Goal: Find specific page/section: Find specific page/section

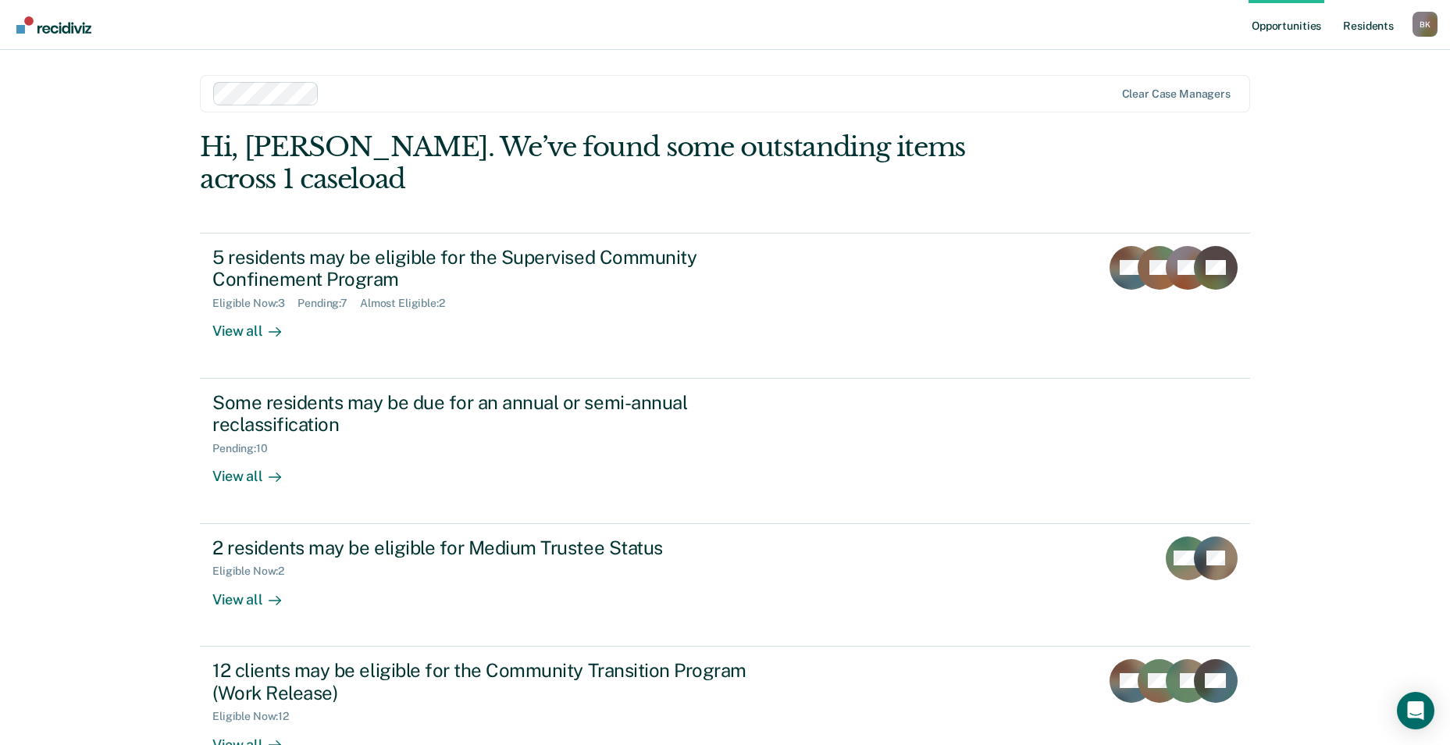
click at [1364, 32] on link "Resident s" at bounding box center [1368, 25] width 57 height 50
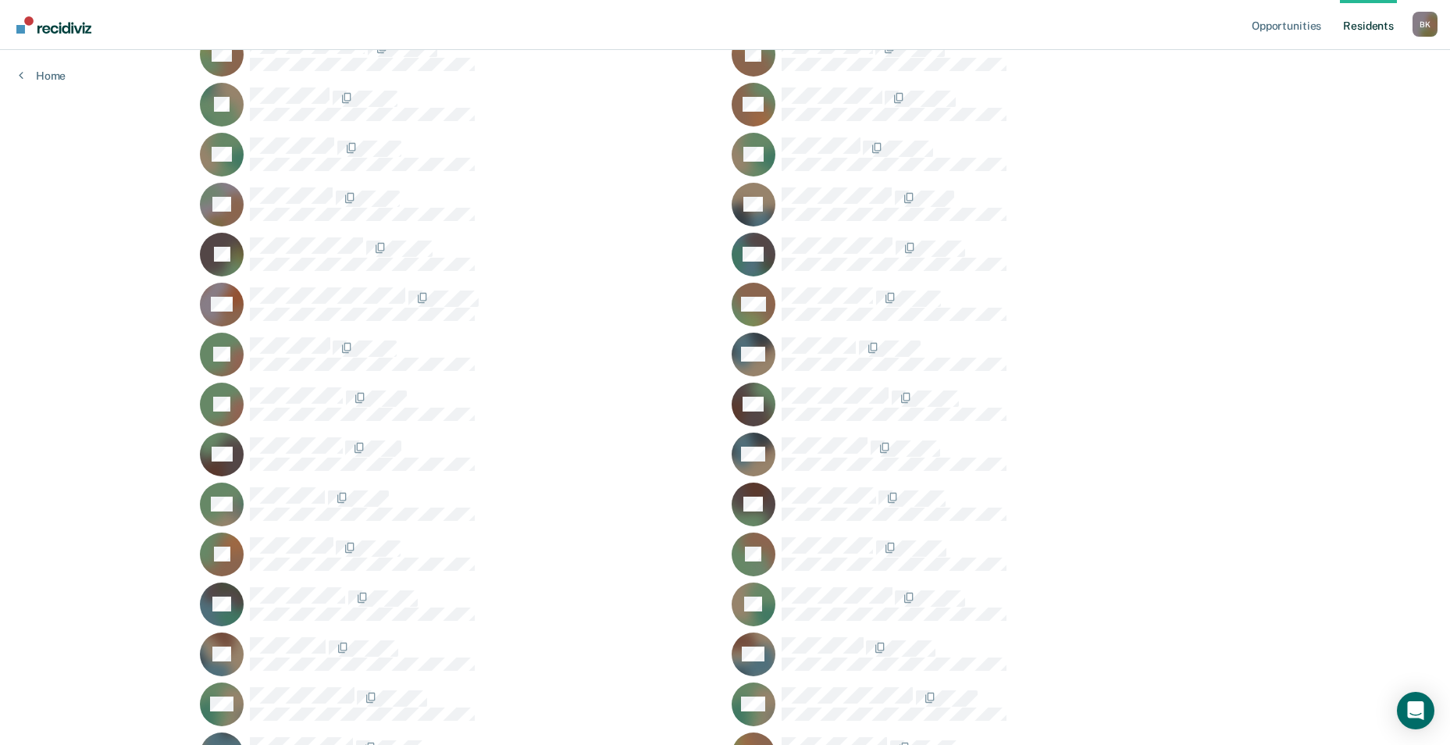
scroll to position [781, 0]
